Goal: Transaction & Acquisition: Obtain resource

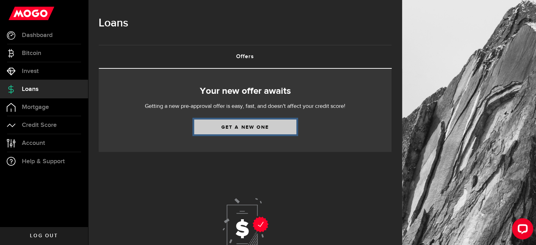
click at [256, 130] on link "Get a new one" at bounding box center [245, 126] width 102 height 15
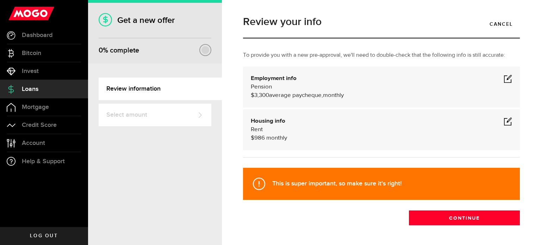
click at [504, 80] on span at bounding box center [508, 78] width 8 height 8
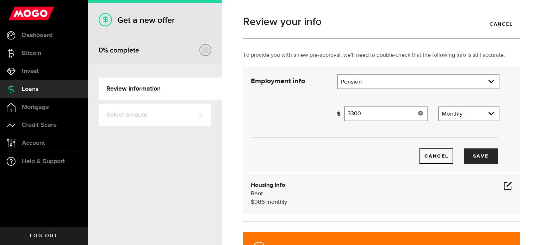
click at [369, 114] on input "3300" at bounding box center [385, 113] width 83 height 15
type input "3"
click at [504, 186] on span at bounding box center [508, 185] width 8 height 8
type input "3,750"
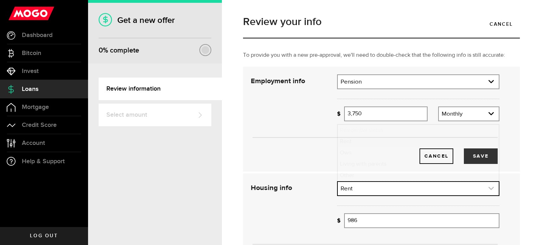
click at [373, 188] on link "expand select" at bounding box center [418, 188] width 161 height 13
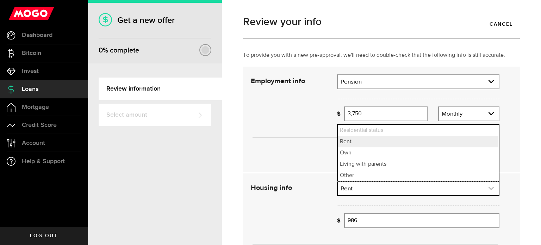
click at [368, 191] on link "expand select" at bounding box center [418, 188] width 161 height 13
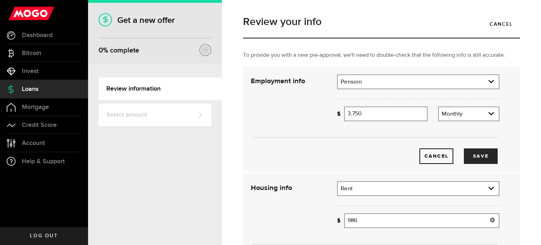
click at [373, 221] on input "986" at bounding box center [421, 220] width 155 height 15
type input "9"
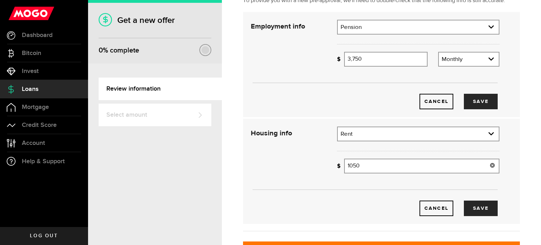
scroll to position [70, 0]
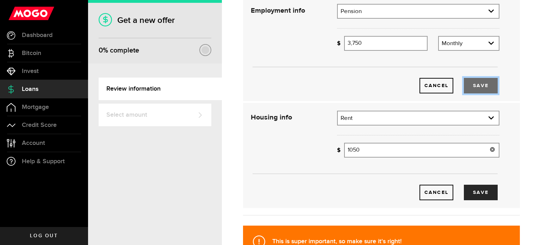
type input "1,050"
click at [473, 85] on button "Save" at bounding box center [481, 86] width 34 height 16
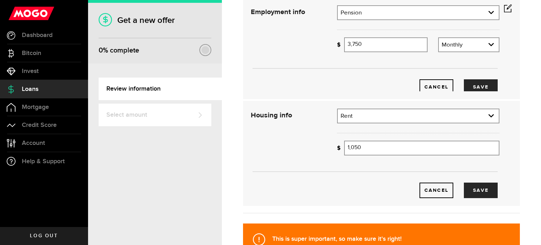
scroll to position [71, 0]
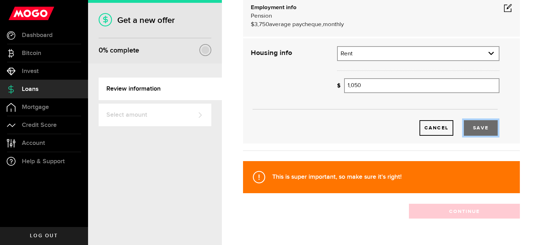
click at [466, 134] on button "Save" at bounding box center [481, 128] width 34 height 16
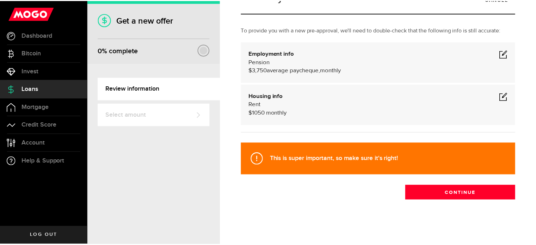
scroll to position [25, 0]
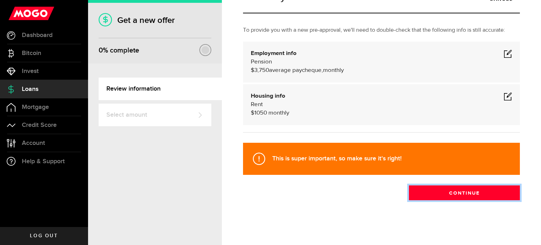
click at [457, 195] on button "Continue" at bounding box center [464, 192] width 111 height 15
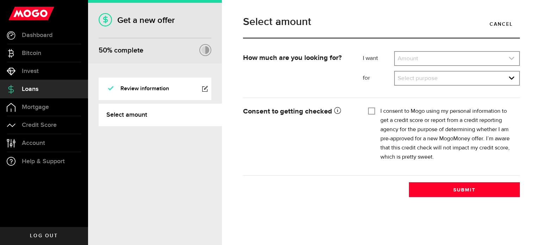
click at [509, 58] on icon "expand select" at bounding box center [512, 58] width 6 height 6
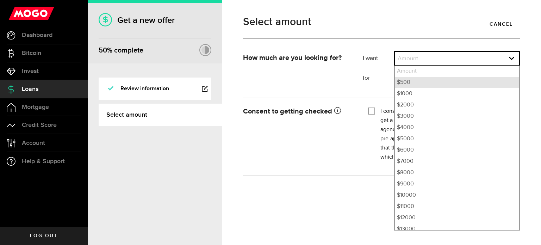
click at [408, 80] on li "$500" at bounding box center [457, 82] width 124 height 11
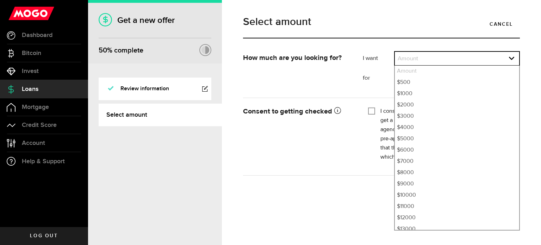
select select "500"
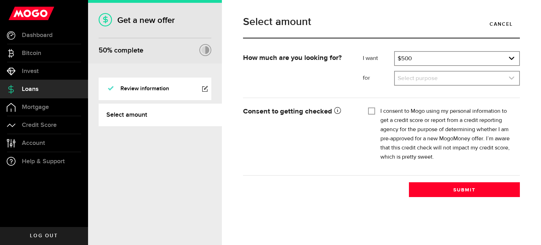
click at [516, 76] on link "expand select" at bounding box center [457, 78] width 124 height 13
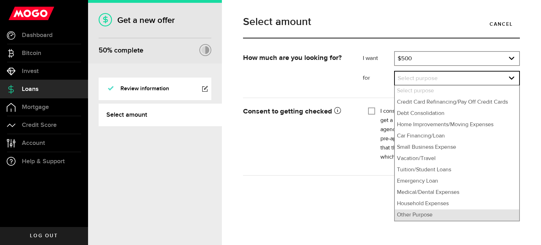
click at [436, 215] on li "Other Purpose" at bounding box center [457, 214] width 124 height 11
select select "Other Purpose"
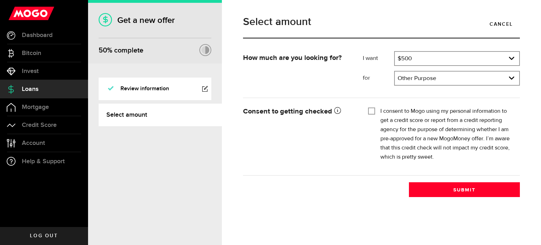
click at [370, 109] on input "I consent to Mogo using my personal information to get a credit score or report…" at bounding box center [371, 110] width 7 height 7
checkbox input "true"
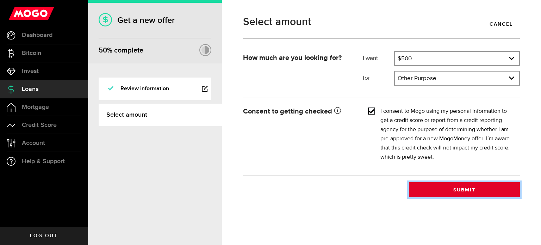
click at [461, 191] on button "Submit" at bounding box center [464, 189] width 111 height 15
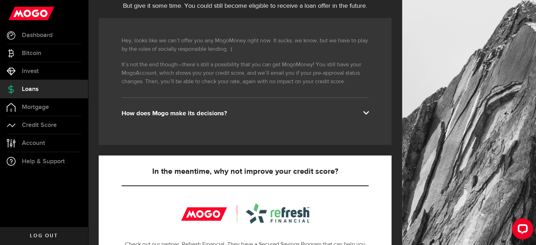
scroll to position [70, 0]
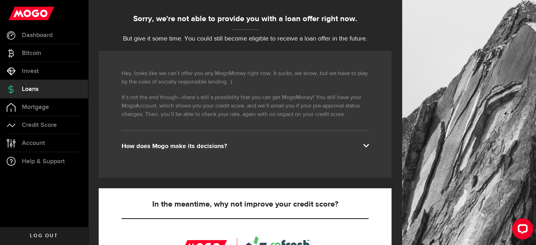
click at [374, 145] on div "Hey, looks like we can’t offer you any MogoMoney right now. It sucks, we know, …" at bounding box center [245, 114] width 293 height 127
click at [369, 145] on span at bounding box center [366, 145] width 6 height 6
click at [369, 144] on span at bounding box center [366, 145] width 6 height 6
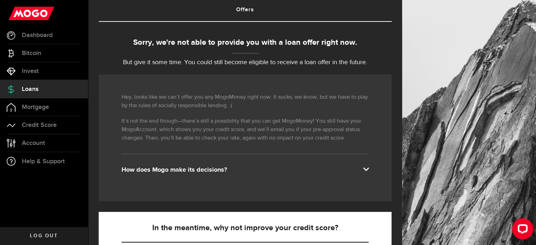
scroll to position [35, 0]
